Goal: Information Seeking & Learning: Learn about a topic

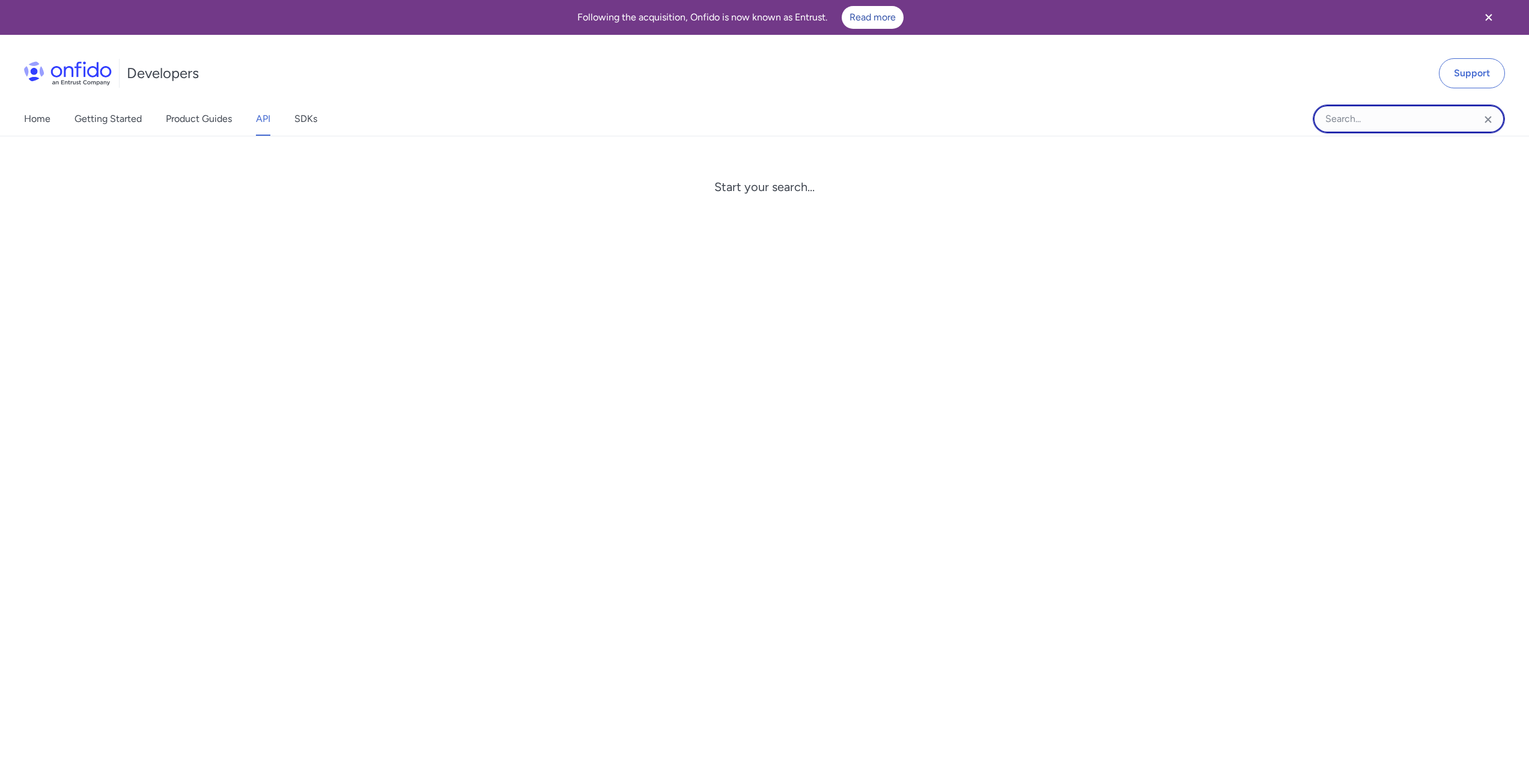
click at [1377, 113] on input "Onfido search input field" at bounding box center [1409, 119] width 192 height 29
type input "check"
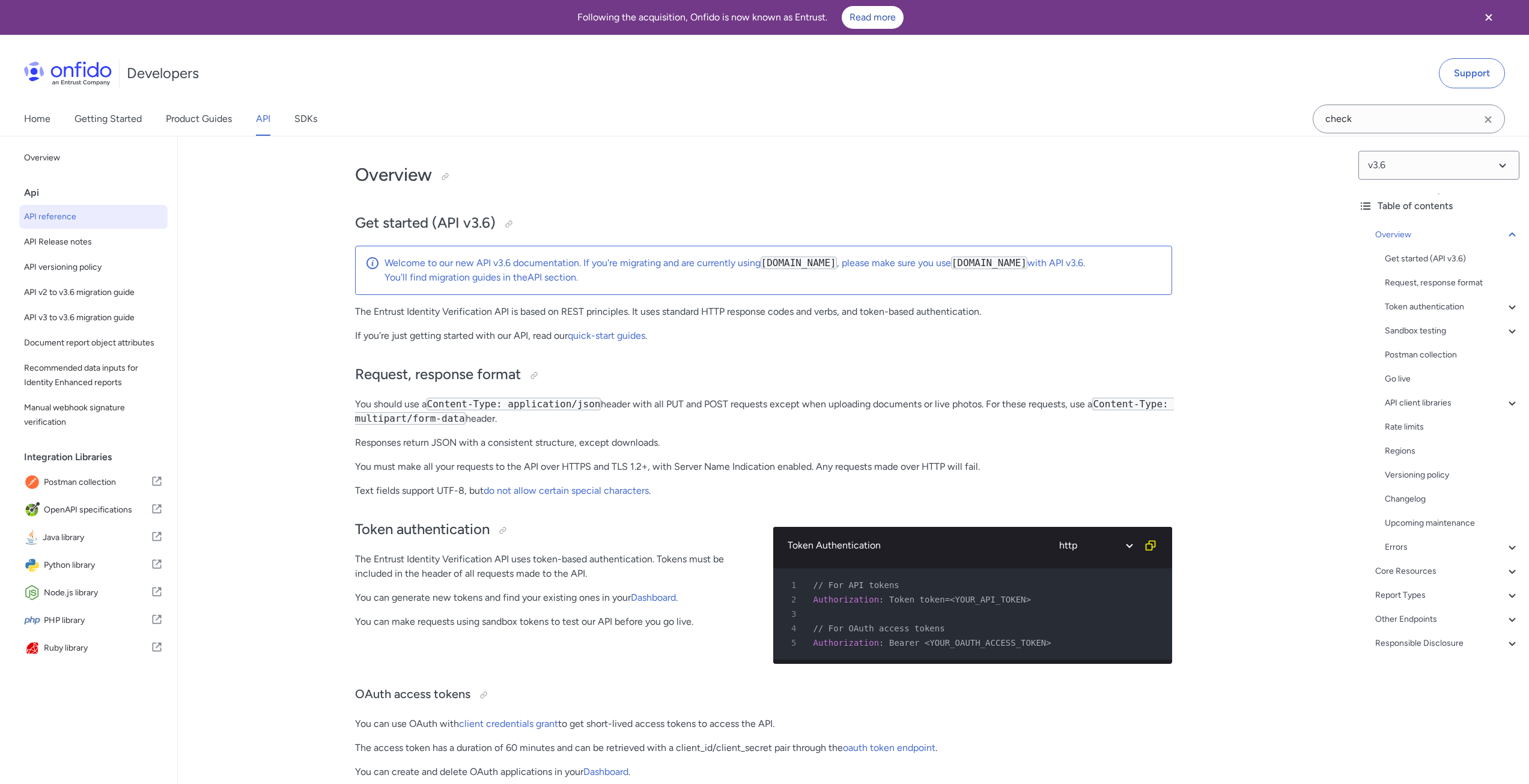
drag, startPoint x: 998, startPoint y: 188, endPoint x: 993, endPoint y: 191, distance: 5.8
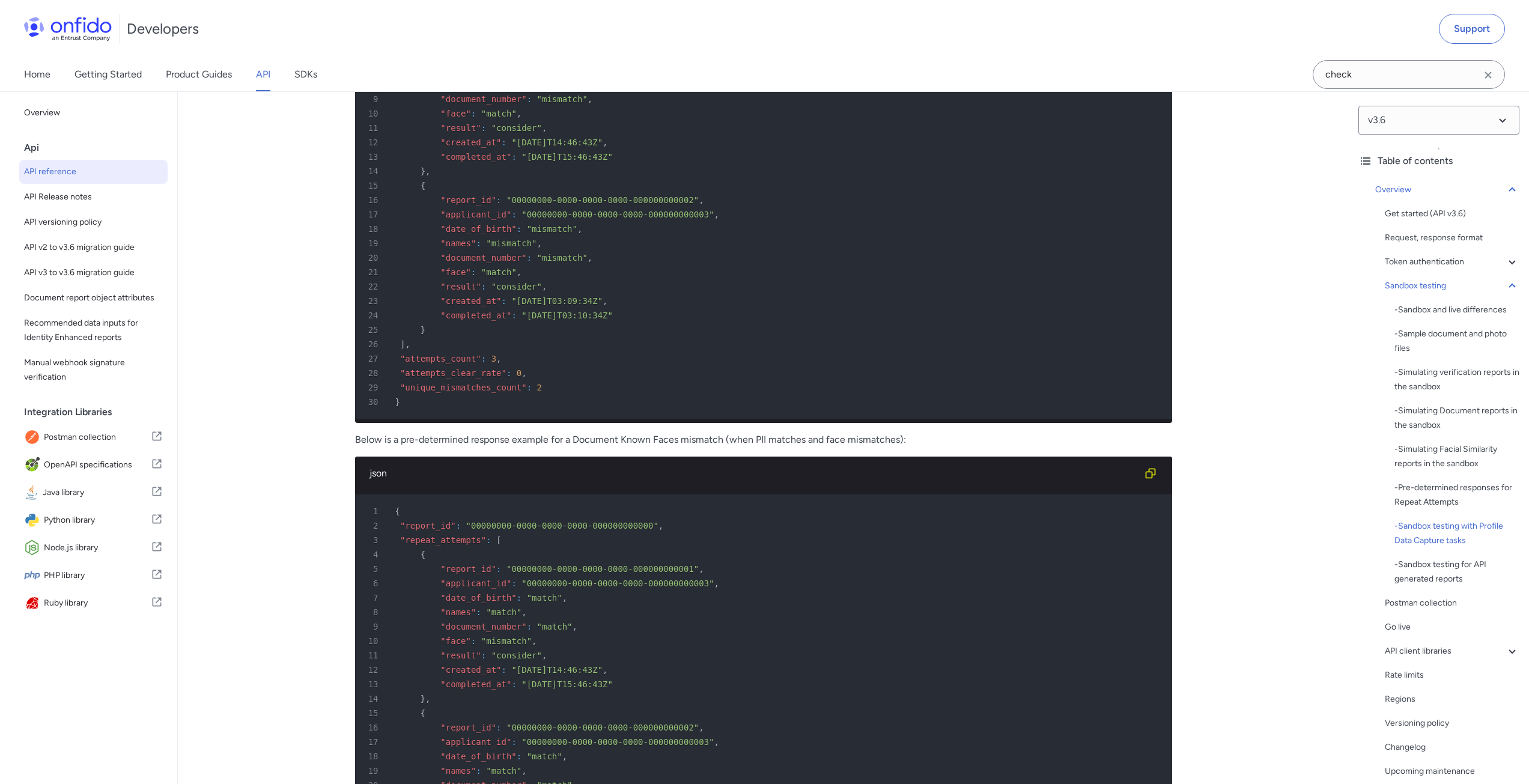
scroll to position [7031, 0]
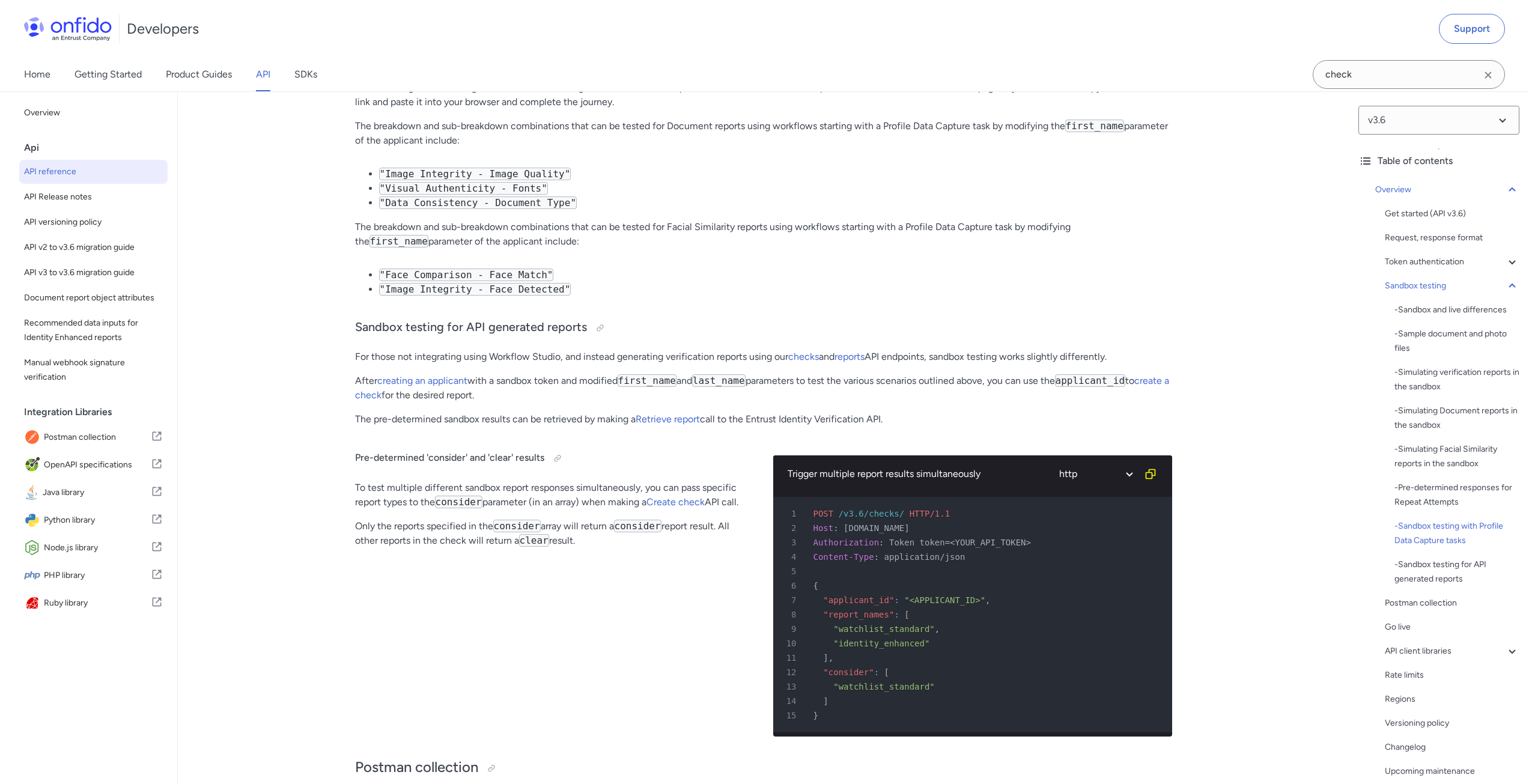
click at [363, 627] on div "Pre-determined 'consider' and 'clear' results To test multiple different sandbo…" at bounding box center [554, 591] width 399 height 310
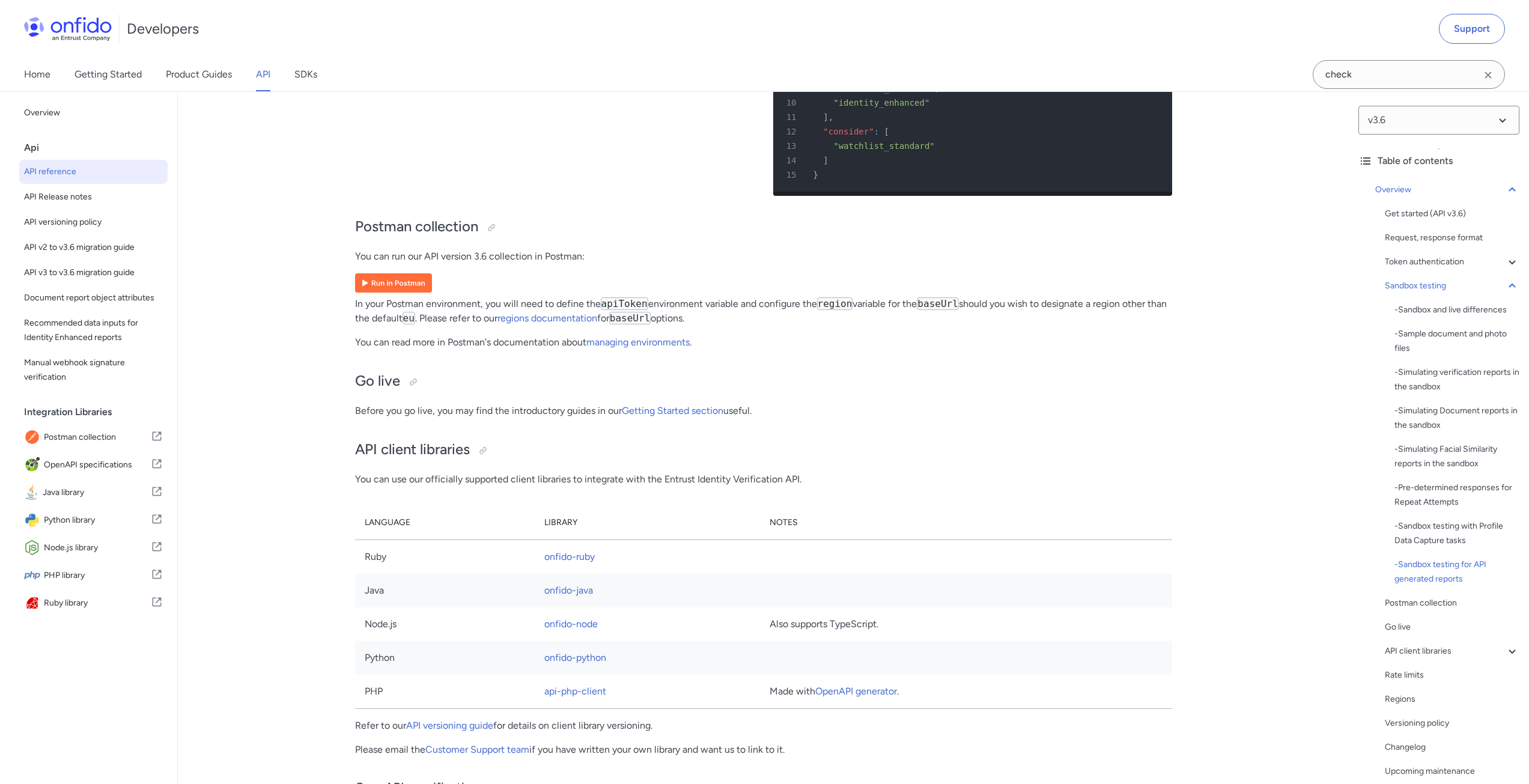
scroll to position [7692, 0]
